Goal: Navigation & Orientation: Find specific page/section

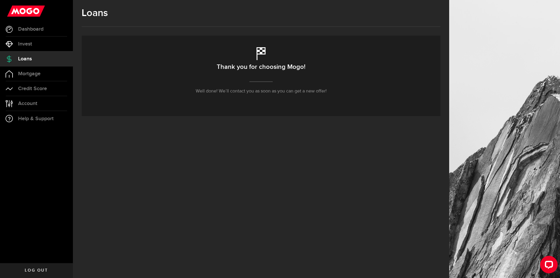
click at [97, 8] on h1 "Loans" at bounding box center [261, 13] width 359 height 12
click at [257, 60] on div "Thank you for choosing Mogo! Well done! We’ll contact you as soon as you can ge…" at bounding box center [261, 76] width 359 height 81
drag, startPoint x: 276, startPoint y: 81, endPoint x: 284, endPoint y: 107, distance: 26.2
click at [276, 82] on div "Thank you for choosing Mogo! Well done! We’ll contact you as soon as you can ge…" at bounding box center [261, 76] width 359 height 81
click at [280, 88] on p "Well done! We’ll contact you as soon as you can get a new offer!" at bounding box center [261, 91] width 131 height 7
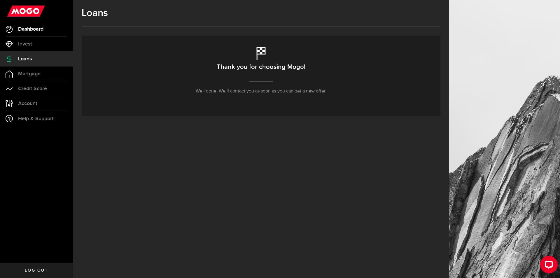
click at [29, 34] on link "Dashboard" at bounding box center [36, 29] width 73 height 15
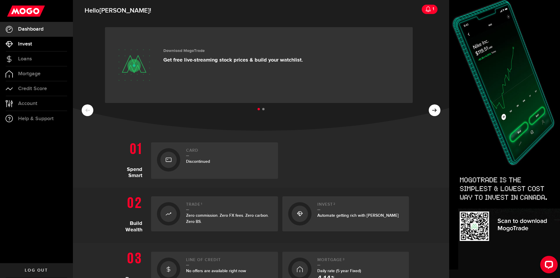
click at [37, 50] on link "Invest" at bounding box center [36, 44] width 73 height 15
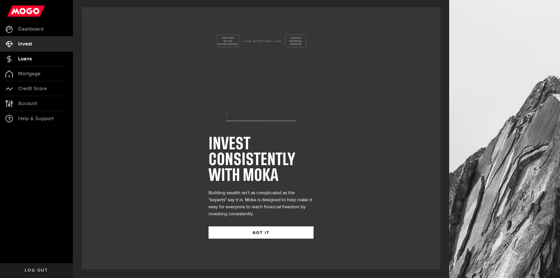
click at [37, 58] on link "Loans" at bounding box center [36, 59] width 73 height 15
